Goal: Navigation & Orientation: Find specific page/section

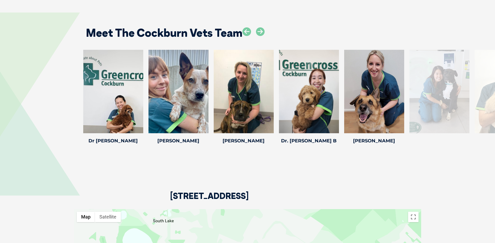
scroll to position [730, 0]
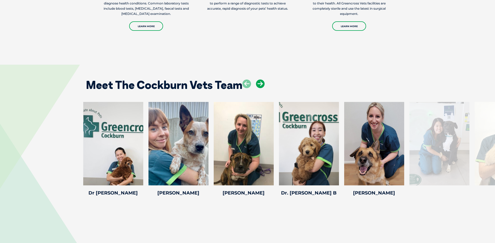
click at [260, 80] on icon at bounding box center [260, 84] width 9 height 9
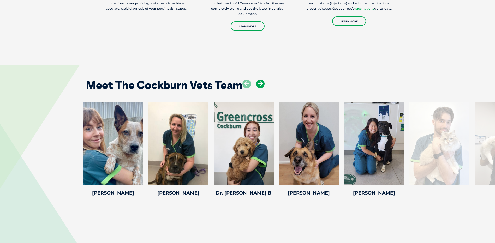
click at [260, 80] on icon at bounding box center [260, 84] width 9 height 9
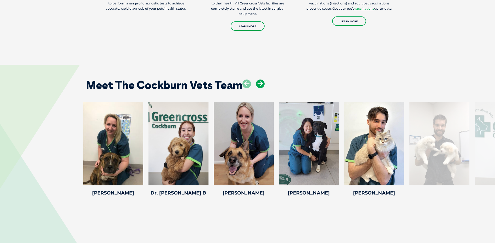
click at [260, 80] on icon at bounding box center [260, 84] width 9 height 9
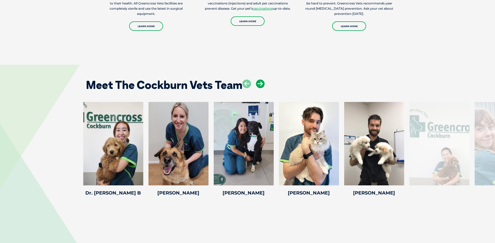
click at [260, 80] on icon at bounding box center [260, 84] width 9 height 9
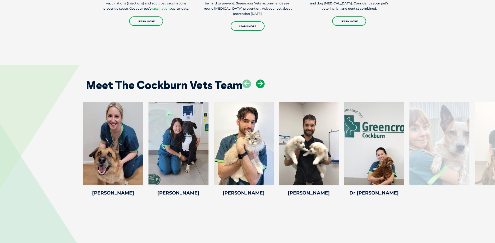
click at [260, 80] on icon at bounding box center [260, 84] width 9 height 9
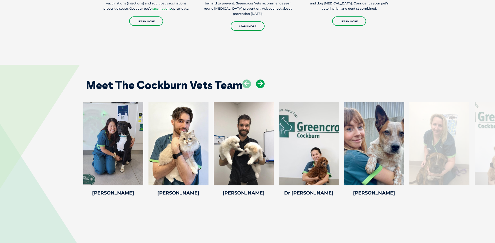
click at [260, 80] on icon at bounding box center [260, 84] width 9 height 9
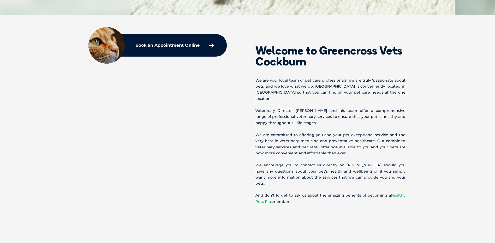
scroll to position [0, 0]
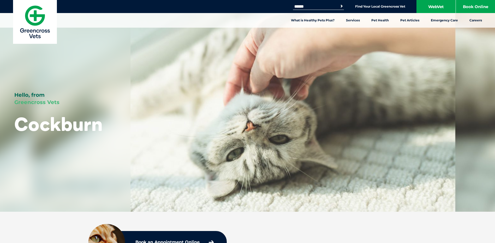
click at [253, 176] on div "Hello, from Greencross Vets Cockburn" at bounding box center [247, 106] width 495 height 212
click at [365, 8] on link "Find Your Local Greencross Vet" at bounding box center [380, 6] width 50 height 4
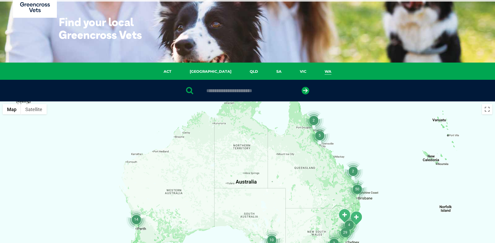
click at [315, 72] on link "WA" at bounding box center [327, 72] width 25 height 6
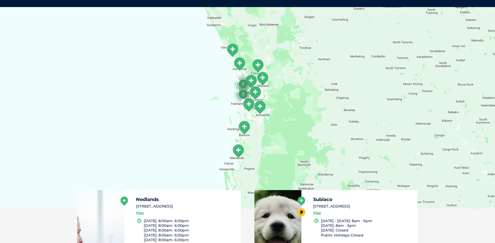
scroll to position [121, 0]
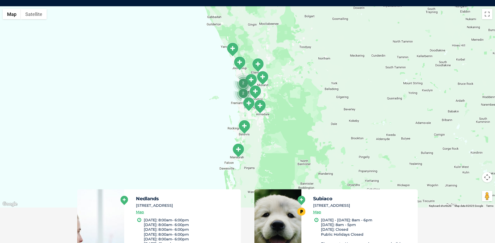
click at [239, 157] on img "Mandurah" at bounding box center [238, 150] width 13 height 14
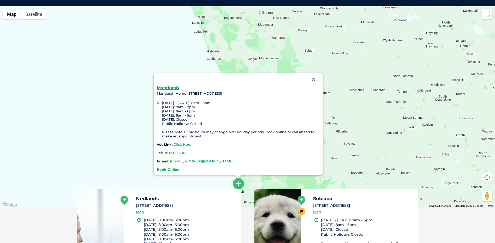
scroll to position [17, 0]
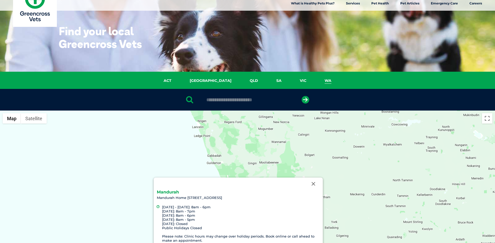
click at [173, 190] on link "Mandurah" at bounding box center [168, 192] width 22 height 5
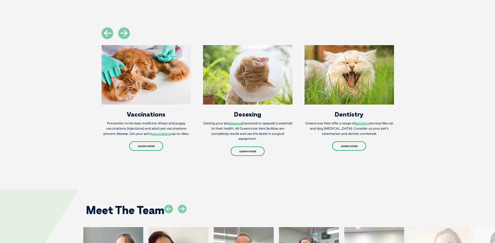
scroll to position [756, 0]
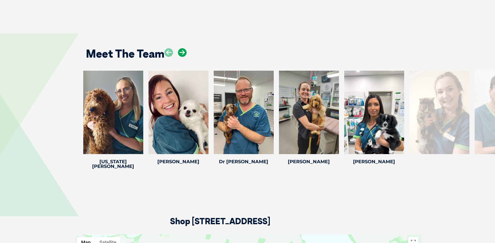
click at [183, 48] on icon at bounding box center [182, 52] width 9 height 9
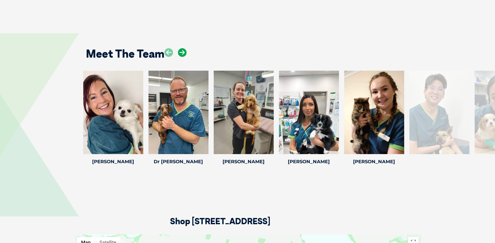
click at [183, 48] on icon at bounding box center [182, 52] width 9 height 9
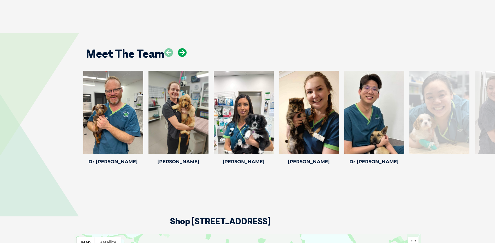
click at [183, 48] on icon at bounding box center [182, 52] width 9 height 9
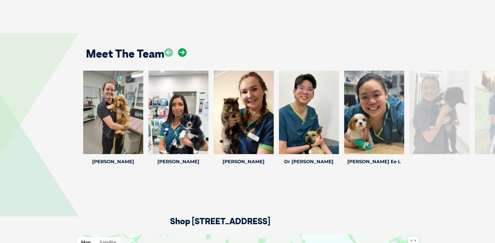
click at [183, 48] on icon at bounding box center [182, 52] width 9 height 9
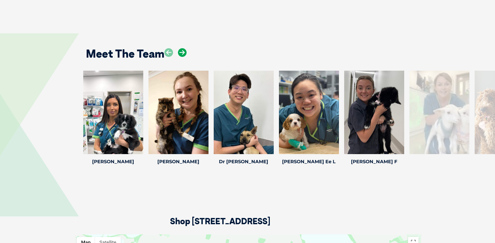
click at [183, 48] on icon at bounding box center [182, 52] width 9 height 9
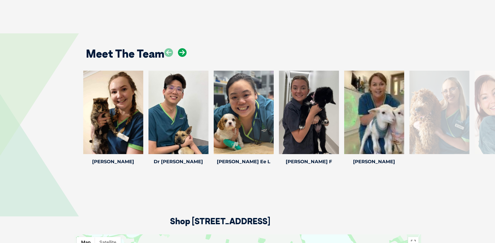
click at [183, 48] on icon at bounding box center [182, 52] width 9 height 9
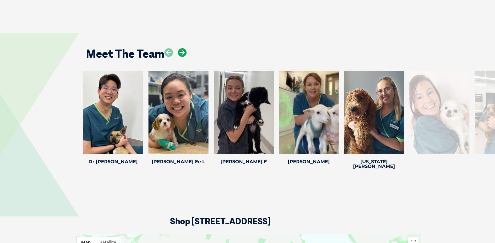
click at [183, 48] on icon at bounding box center [182, 52] width 9 height 9
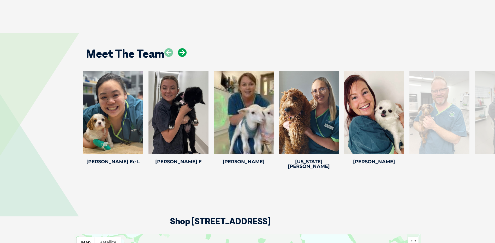
click at [183, 48] on icon at bounding box center [182, 52] width 9 height 9
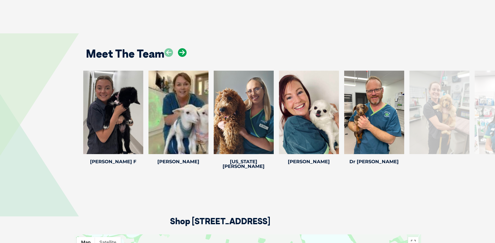
click at [183, 48] on icon at bounding box center [182, 52] width 9 height 9
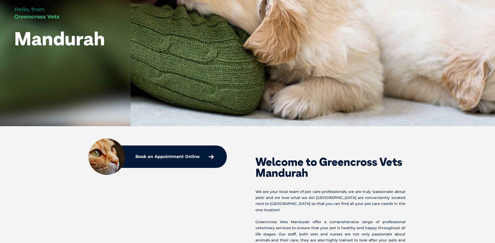
scroll to position [0, 0]
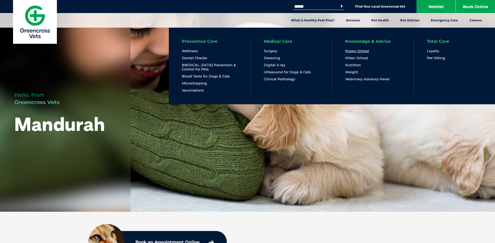
click at [362, 50] on link "Puppy School" at bounding box center [357, 51] width 24 height 4
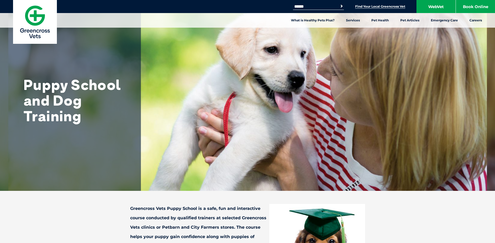
click at [374, 6] on link "Find Your Local Greencross Vet" at bounding box center [380, 6] width 50 height 4
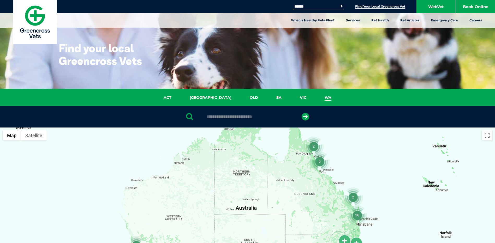
click at [315, 95] on link "WA" at bounding box center [327, 98] width 25 height 6
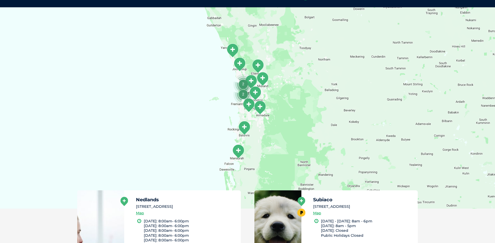
scroll to position [121, 0]
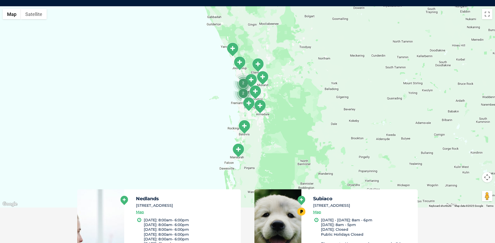
click at [245, 131] on img "Baldivis" at bounding box center [244, 127] width 13 height 14
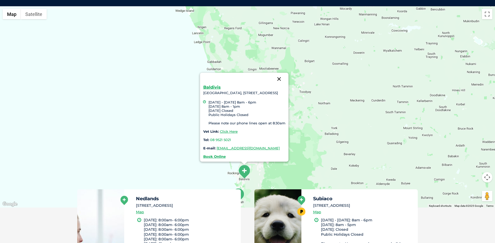
click at [285, 73] on button "Close" at bounding box center [278, 79] width 13 height 13
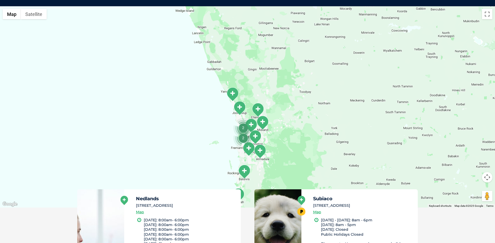
scroll to position [69, 0]
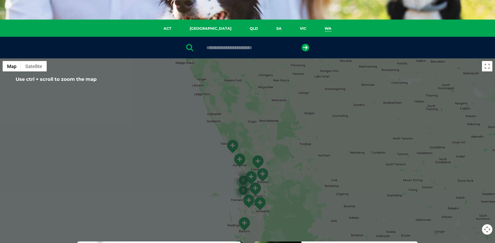
click at [242, 162] on img "Joondalup" at bounding box center [239, 160] width 13 height 14
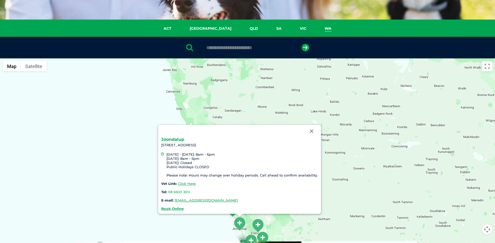
click at [177, 137] on link "Joondalup" at bounding box center [172, 139] width 23 height 5
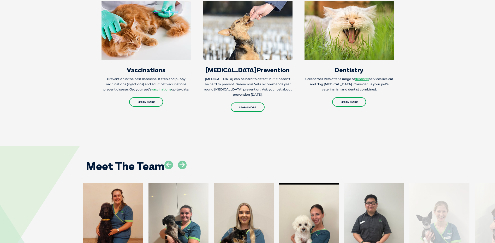
scroll to position [730, 0]
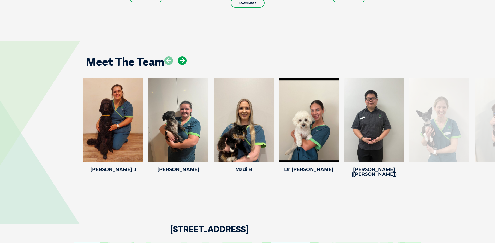
click at [181, 56] on icon at bounding box center [182, 60] width 9 height 9
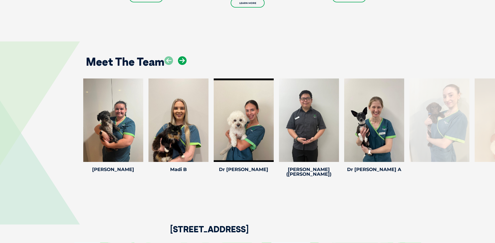
click at [181, 56] on icon at bounding box center [182, 60] width 9 height 9
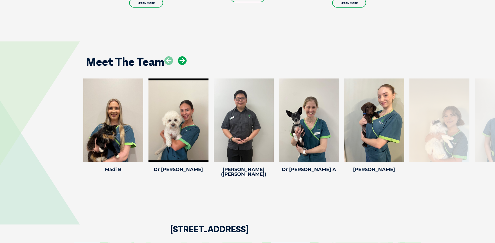
click at [181, 56] on icon at bounding box center [182, 60] width 9 height 9
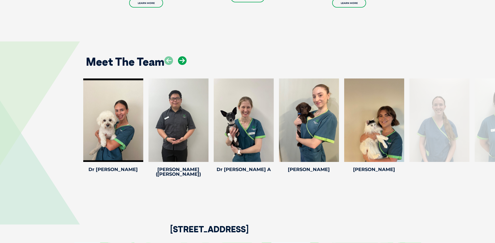
click at [181, 56] on icon at bounding box center [182, 60] width 9 height 9
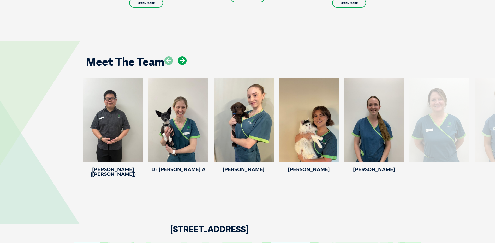
click at [181, 56] on icon at bounding box center [182, 60] width 9 height 9
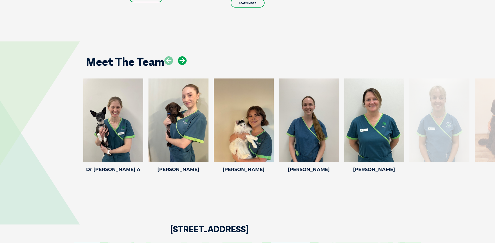
click at [181, 56] on icon at bounding box center [182, 60] width 9 height 9
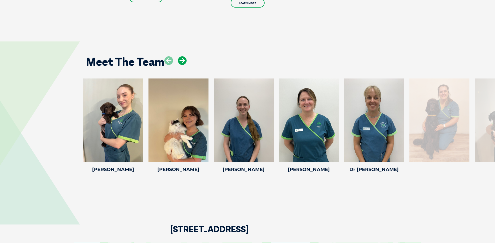
click at [181, 56] on icon at bounding box center [182, 60] width 9 height 9
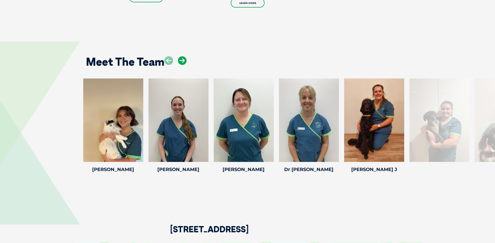
click at [181, 56] on icon at bounding box center [182, 60] width 9 height 9
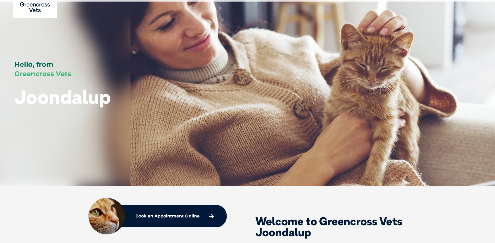
scroll to position [0, 0]
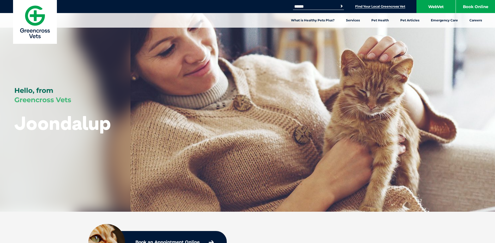
click at [377, 5] on link "Find Your Local Greencross Vet" at bounding box center [380, 6] width 50 height 4
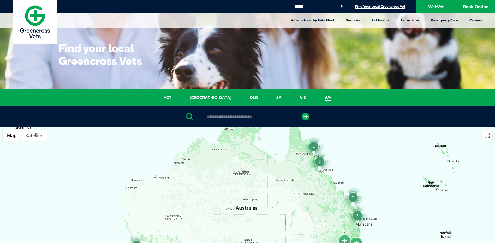
click at [315, 97] on link "WA" at bounding box center [327, 98] width 25 height 6
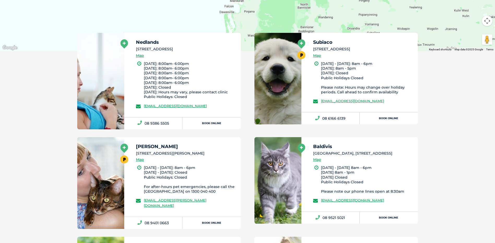
scroll to position [226, 0]
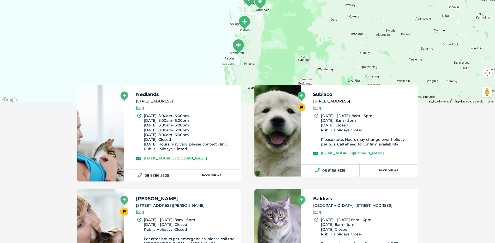
click at [319, 97] on h5 "Subiaco" at bounding box center [363, 94] width 100 height 5
click at [293, 102] on link at bounding box center [277, 131] width 47 height 92
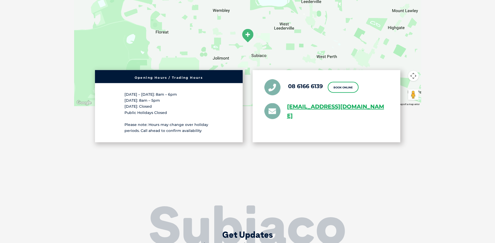
scroll to position [887, 0]
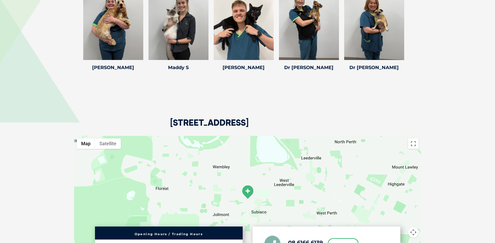
click at [250, 157] on div at bounding box center [247, 199] width 347 height 127
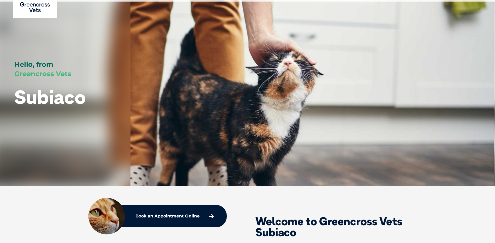
scroll to position [0, 0]
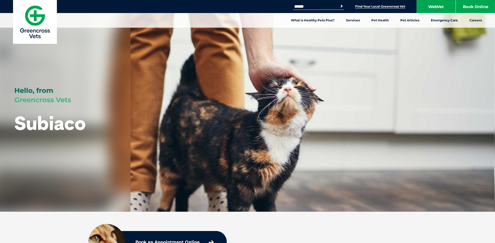
click at [374, 5] on link "Find Your Local Greencross Vet" at bounding box center [380, 6] width 50 height 4
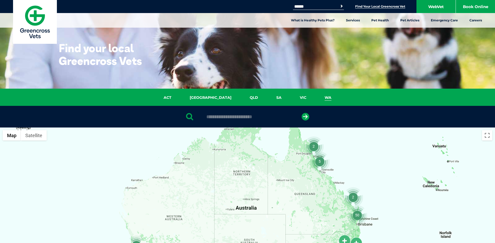
click at [315, 96] on link "WA" at bounding box center [327, 98] width 25 height 6
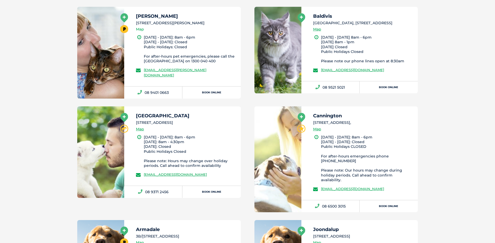
scroll to position [460, 0]
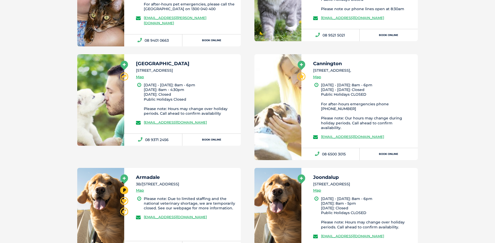
click at [304, 68] on icon at bounding box center [301, 65] width 8 height 9
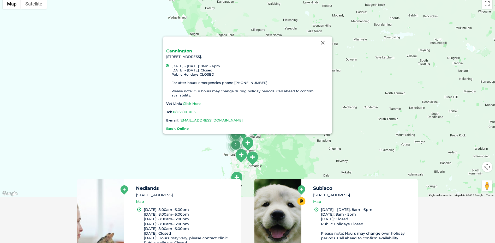
scroll to position [121, 0]
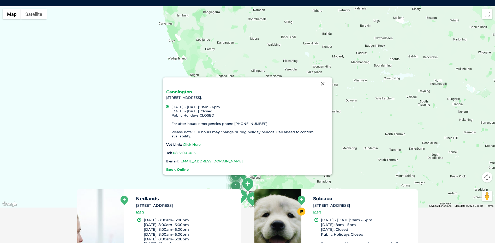
click at [179, 89] on link "Cannington" at bounding box center [179, 91] width 26 height 5
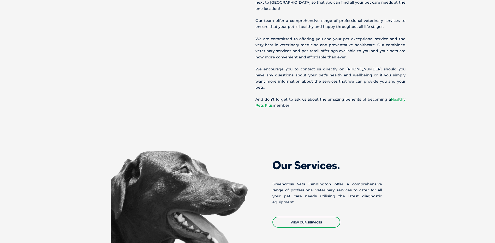
scroll to position [156, 0]
